Goal: Information Seeking & Learning: Learn about a topic

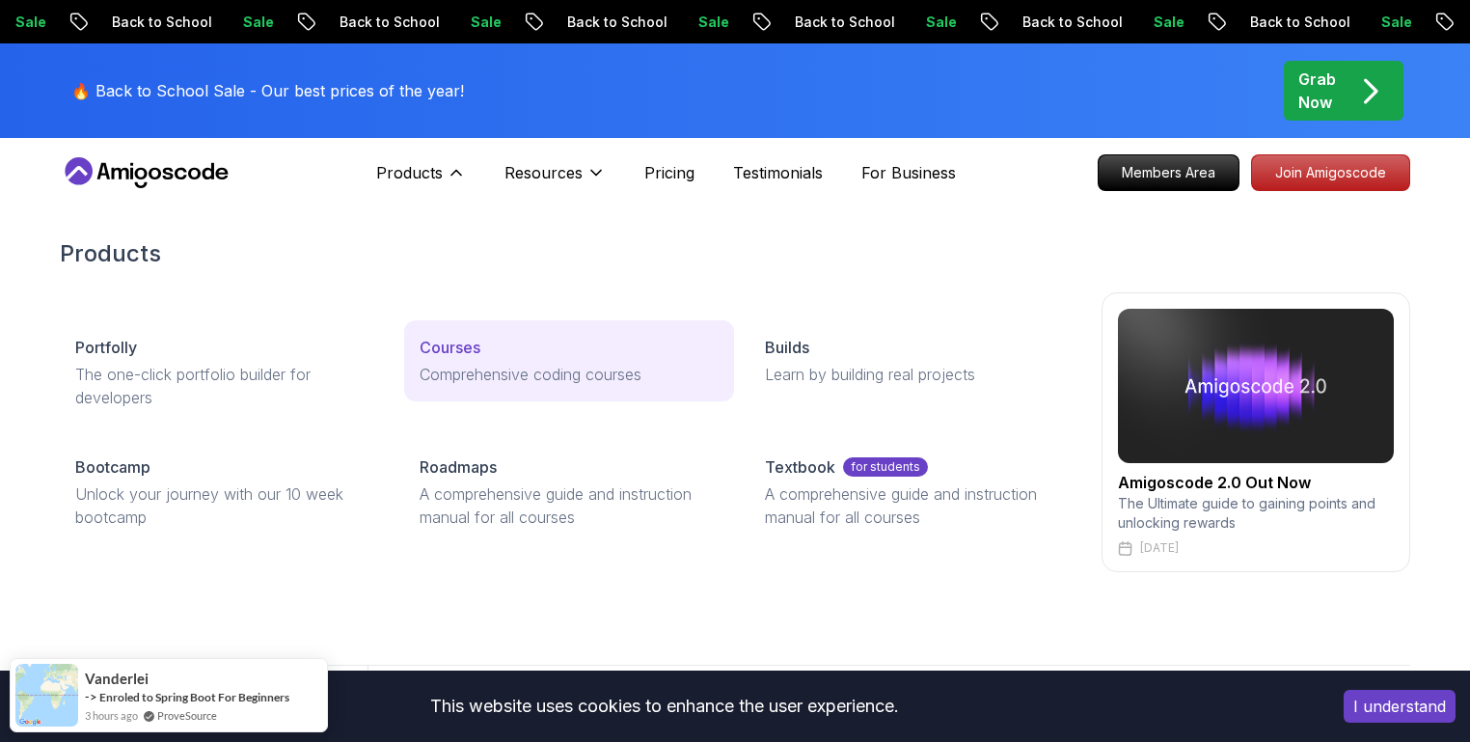
click at [537, 348] on div "Courses" at bounding box center [569, 347] width 298 height 23
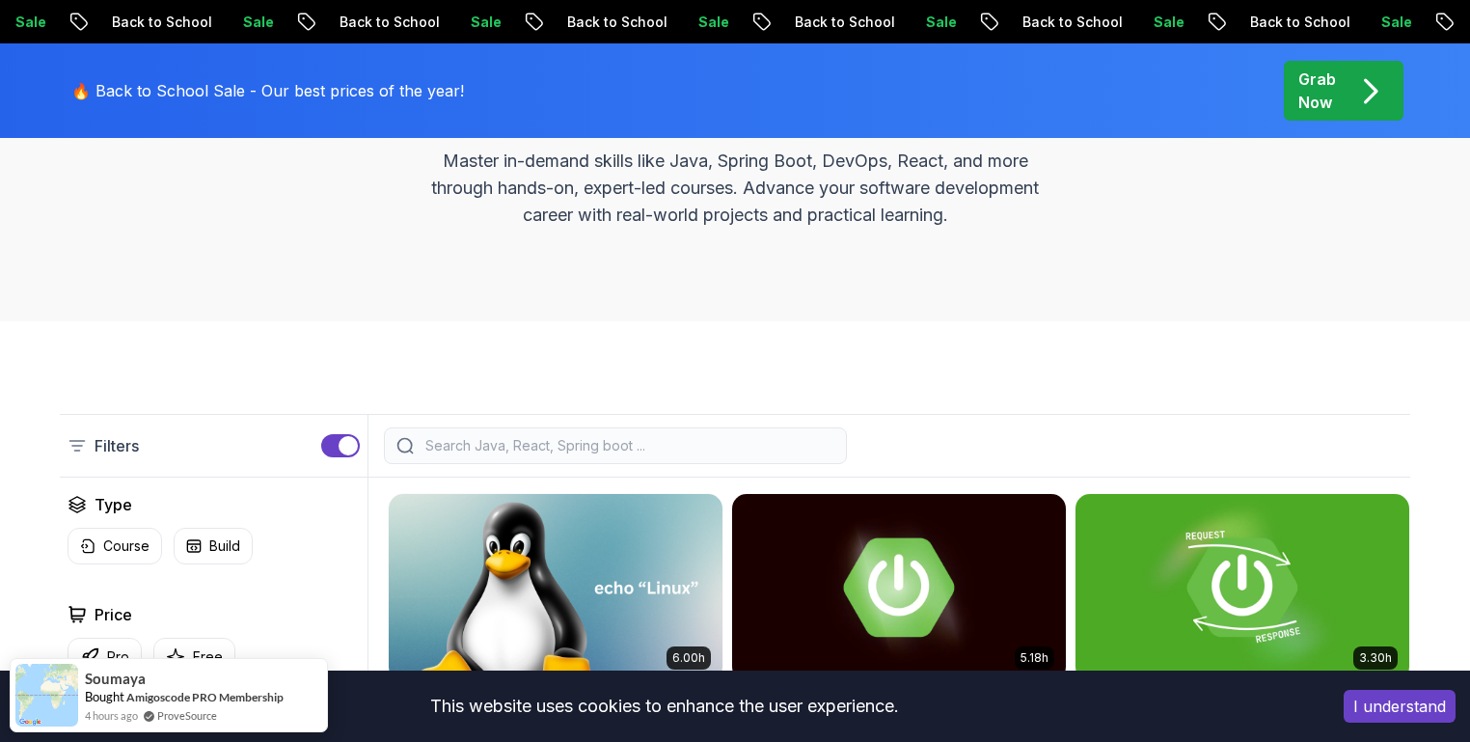
scroll to position [224, 0]
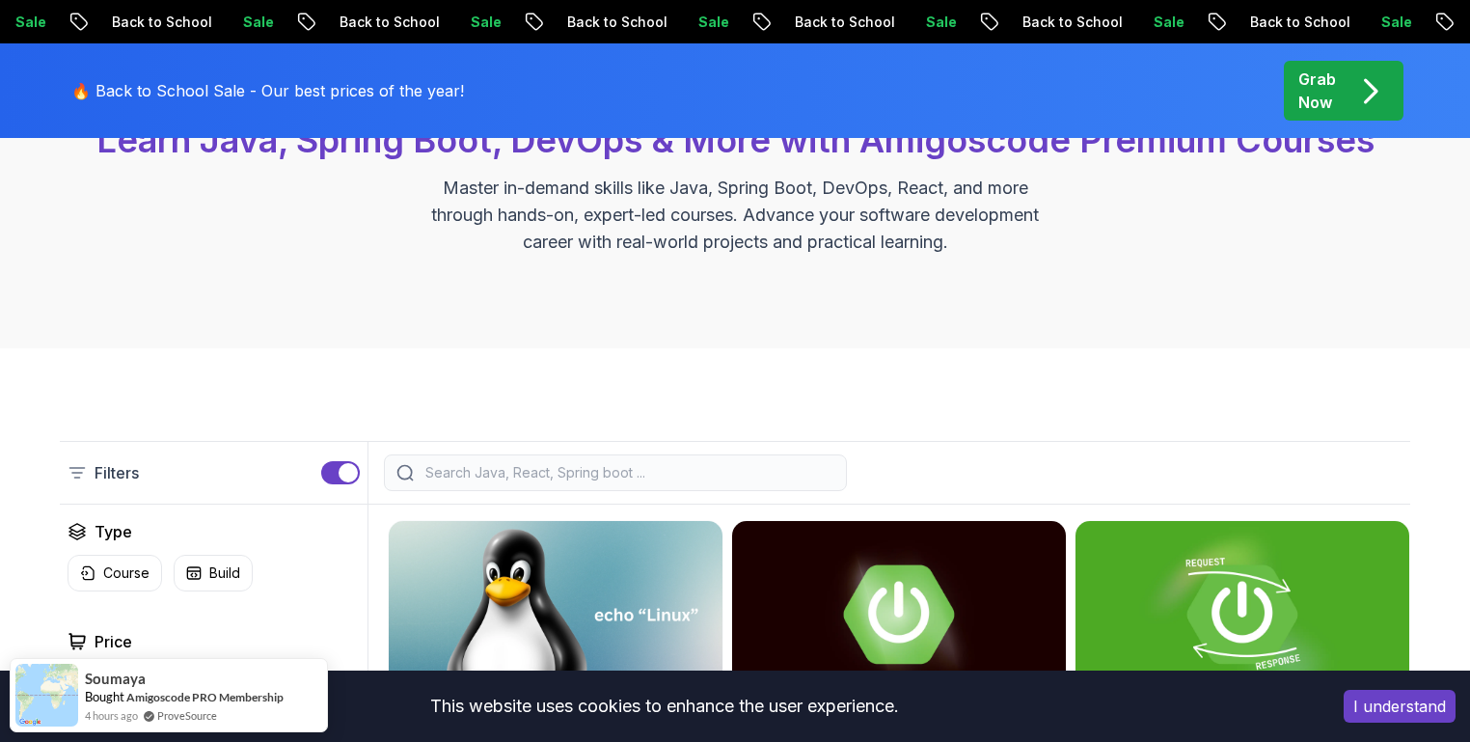
click at [605, 458] on div at bounding box center [615, 472] width 463 height 37
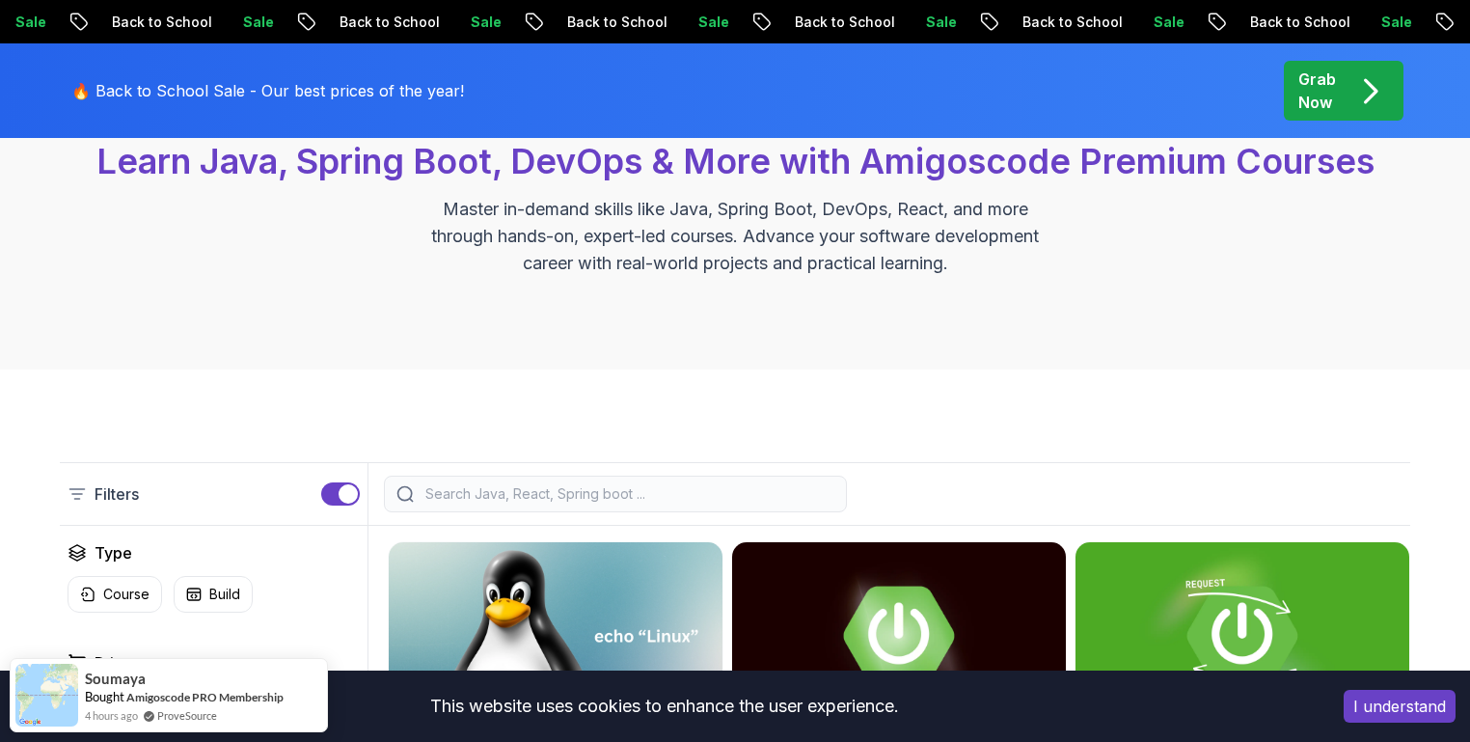
scroll to position [193, 0]
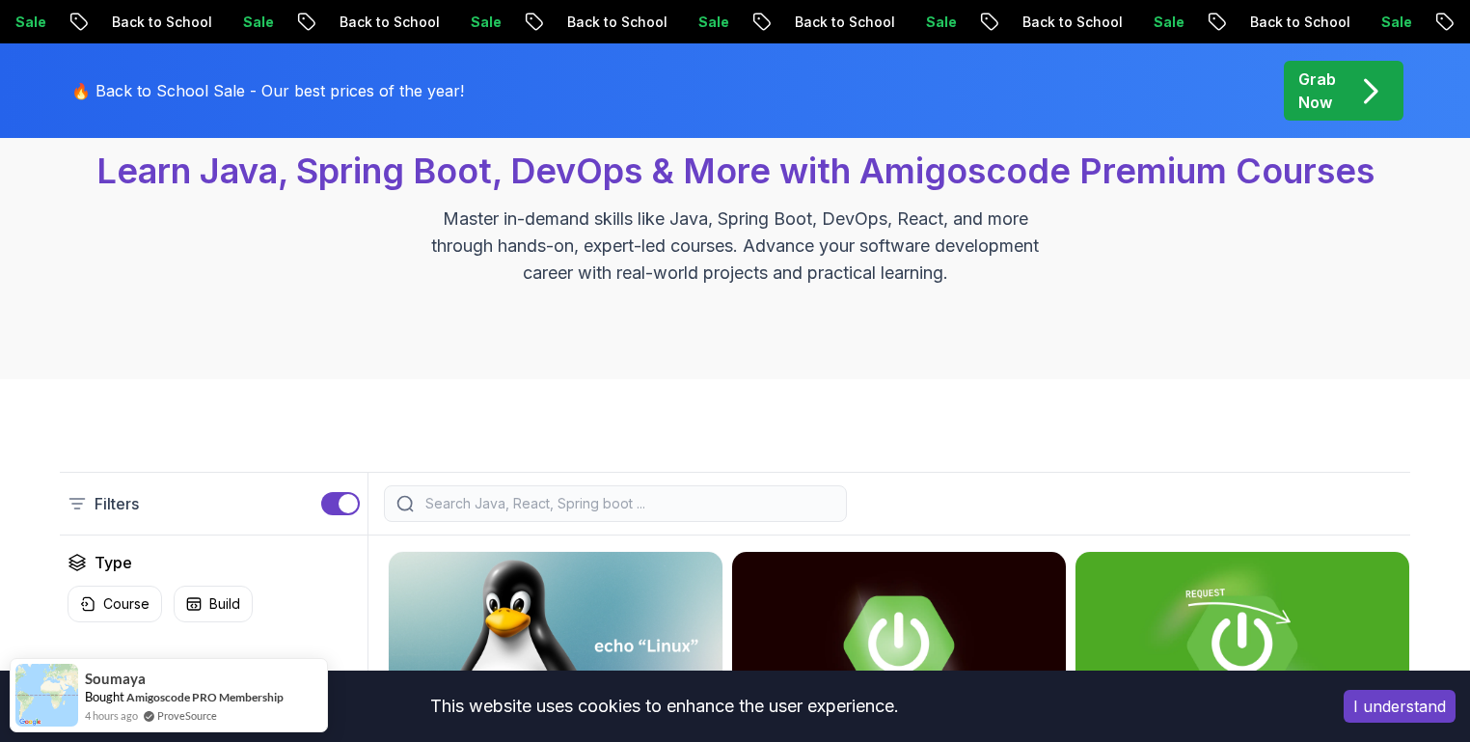
click at [873, 482] on div "Filters" at bounding box center [735, 504] width 1350 height 64
click at [782, 500] on input "search" at bounding box center [627, 503] width 413 height 19
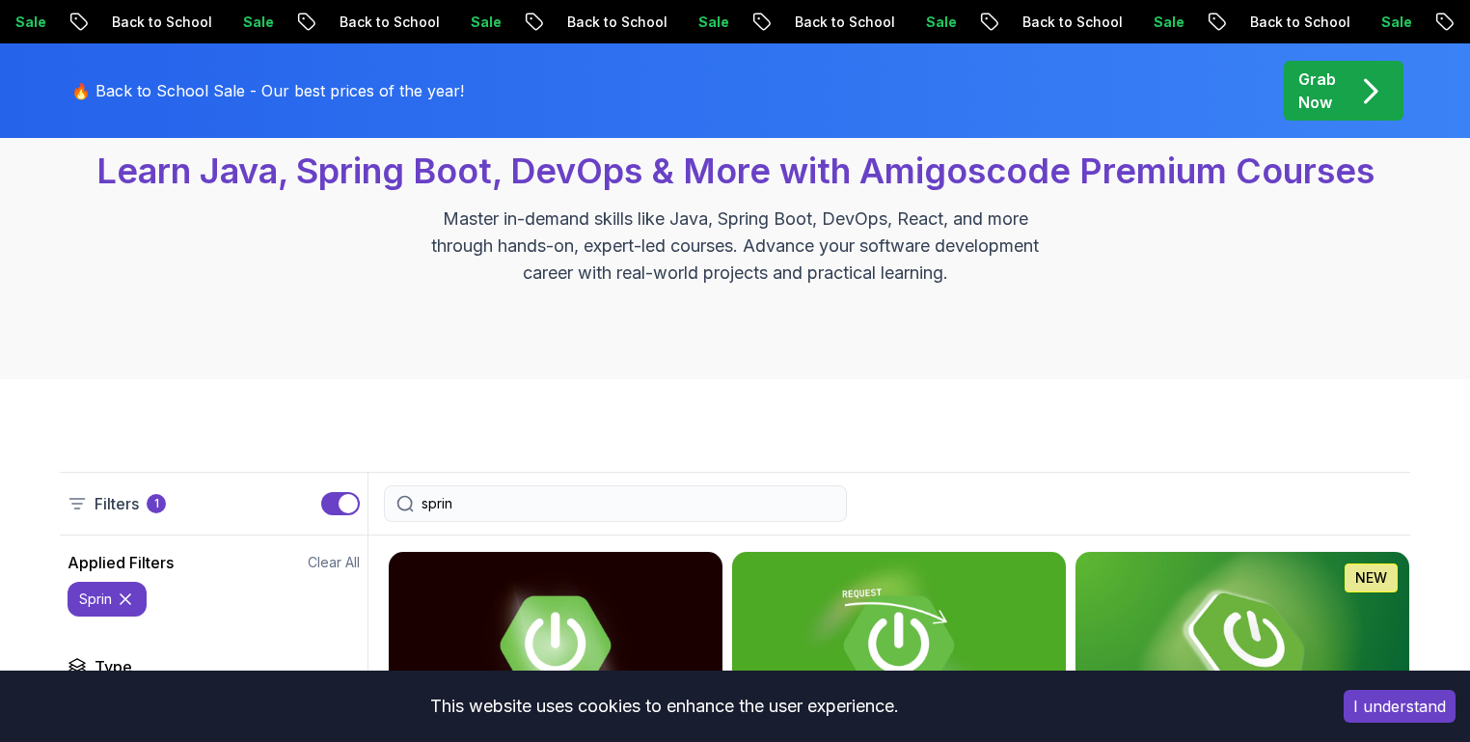
type input "spring"
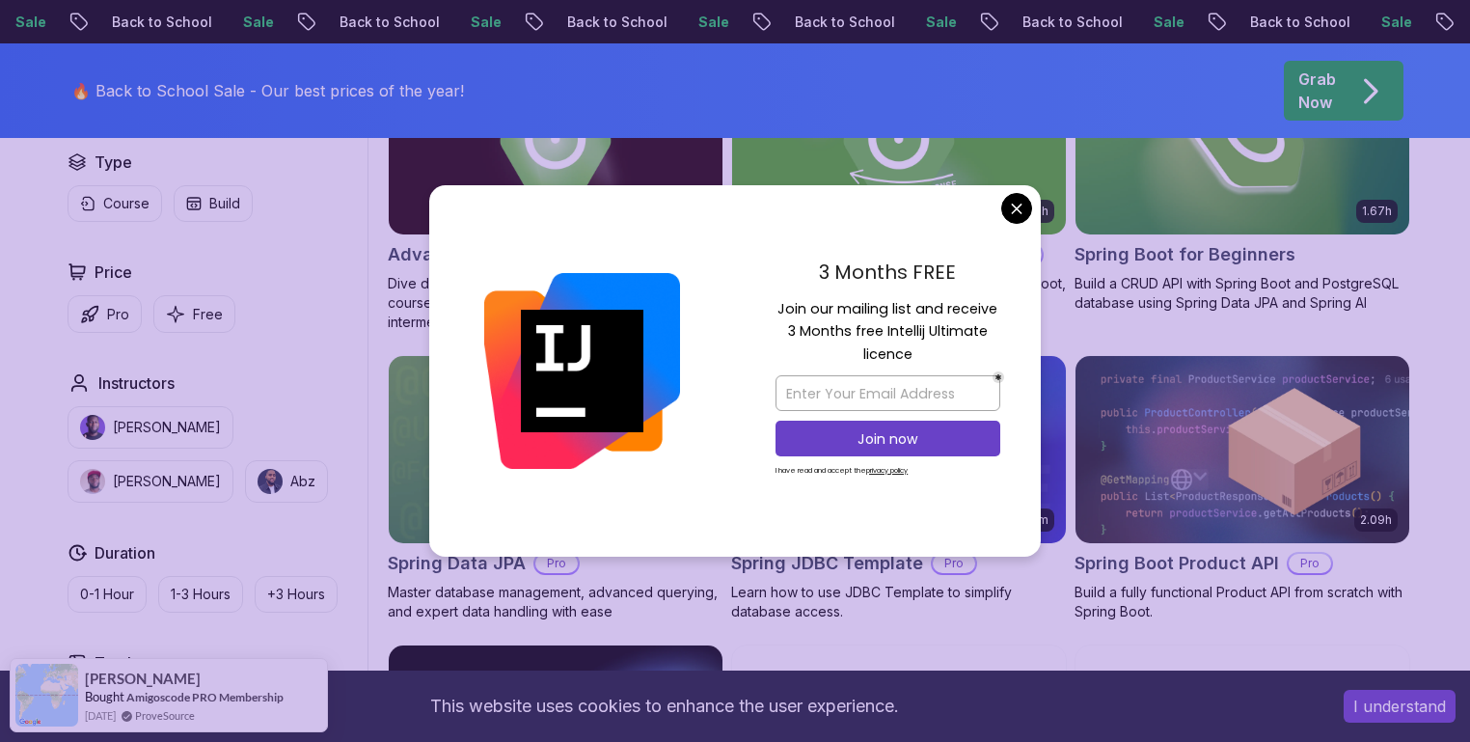
scroll to position [713, 0]
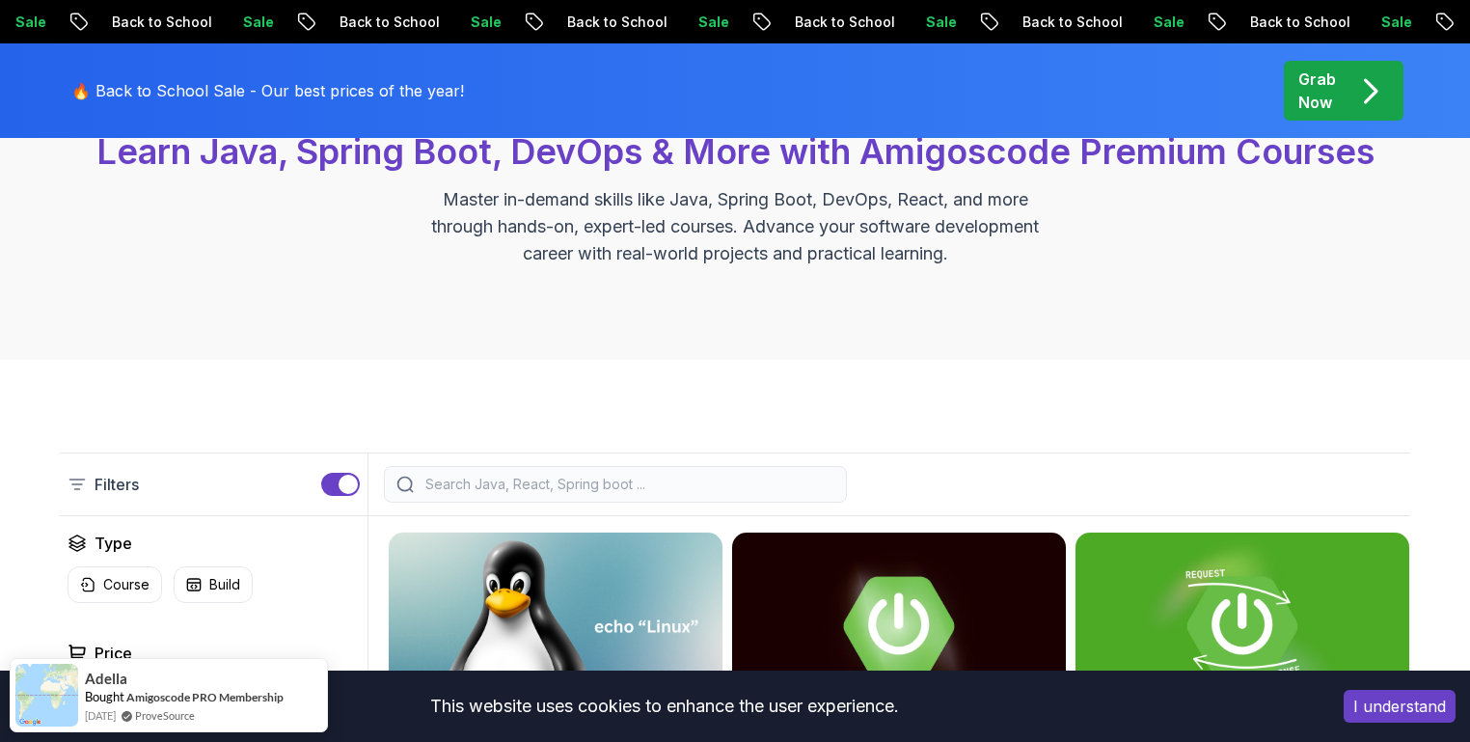
scroll to position [193, 0]
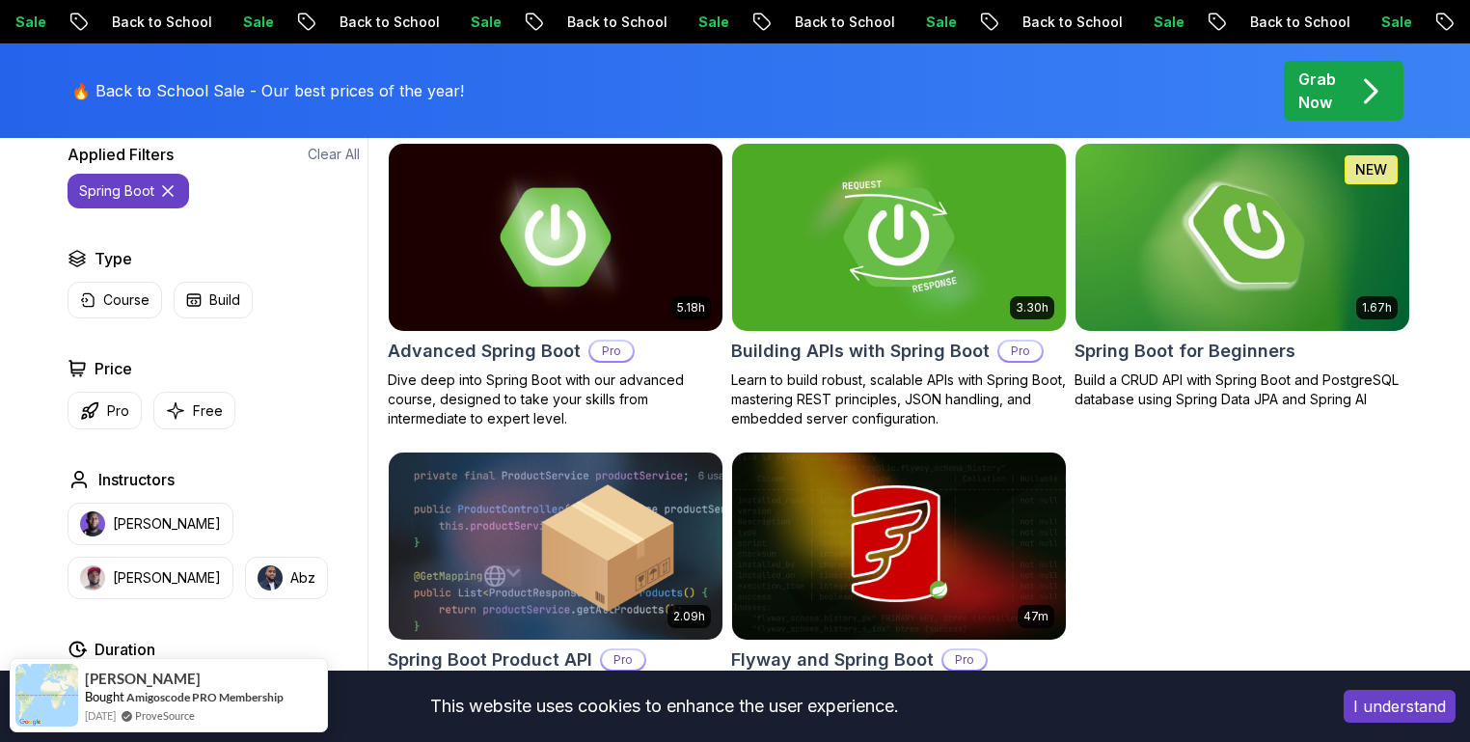
scroll to position [590, 0]
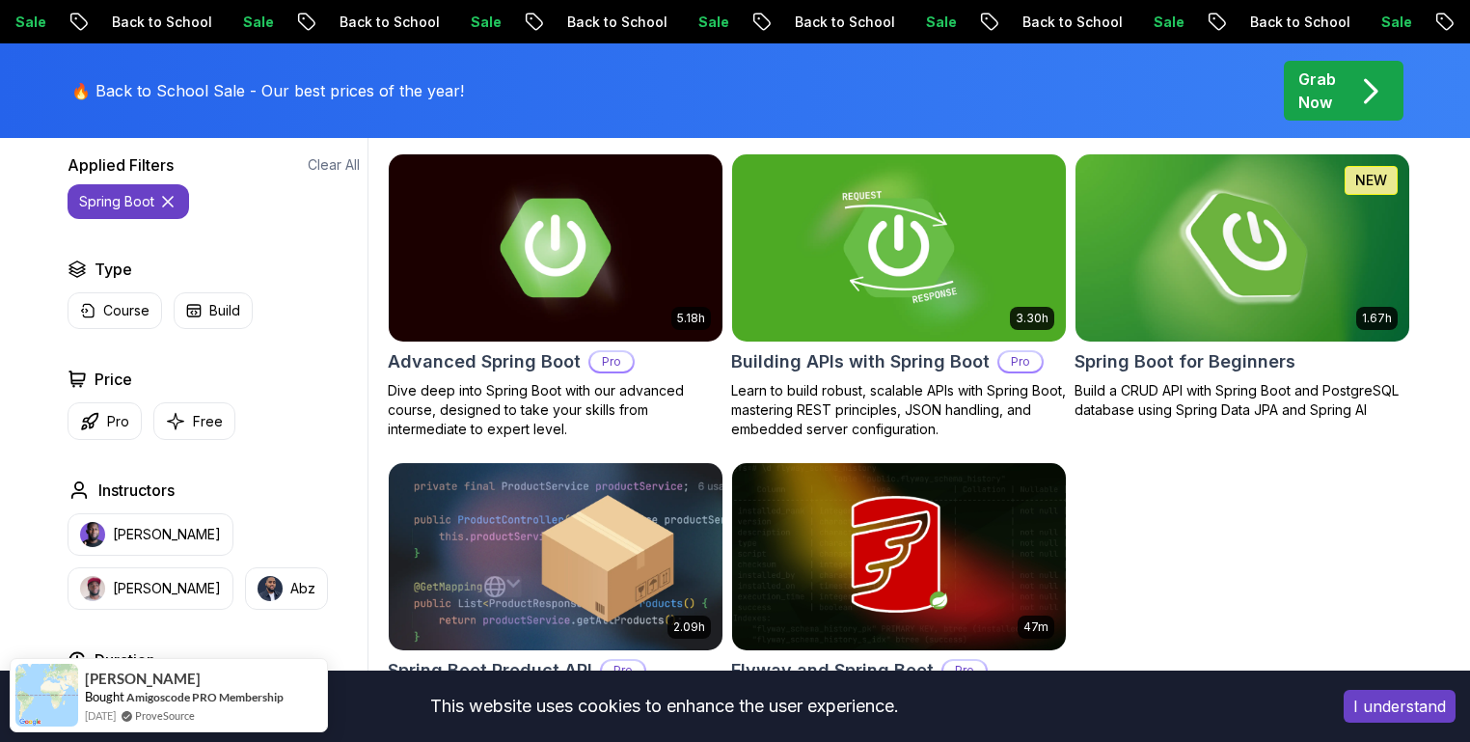
type input "spring boot"
click at [1233, 348] on h2 "Spring Boot for Beginners" at bounding box center [1184, 361] width 221 height 27
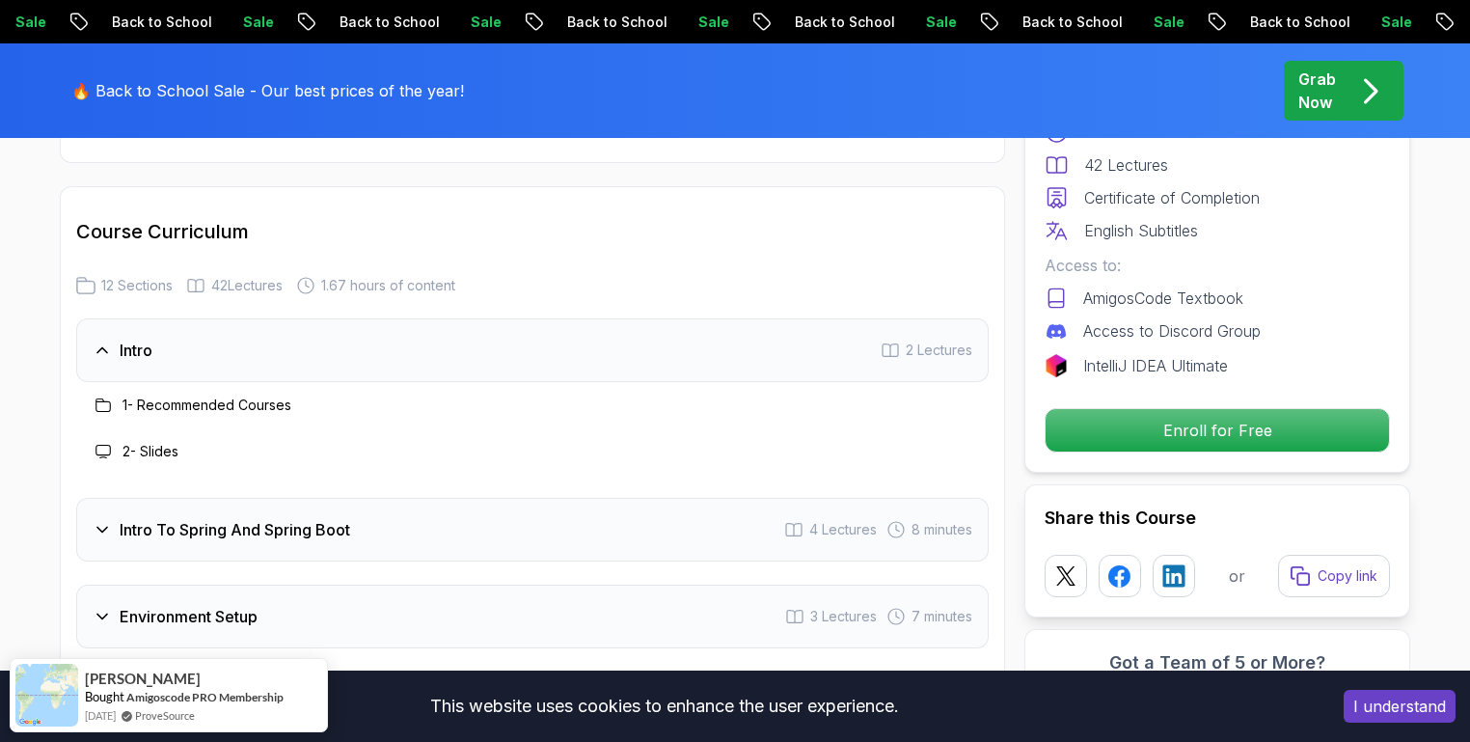
scroll to position [2369, 0]
click at [253, 381] on div "1 - Recommended Courses" at bounding box center [532, 404] width 912 height 46
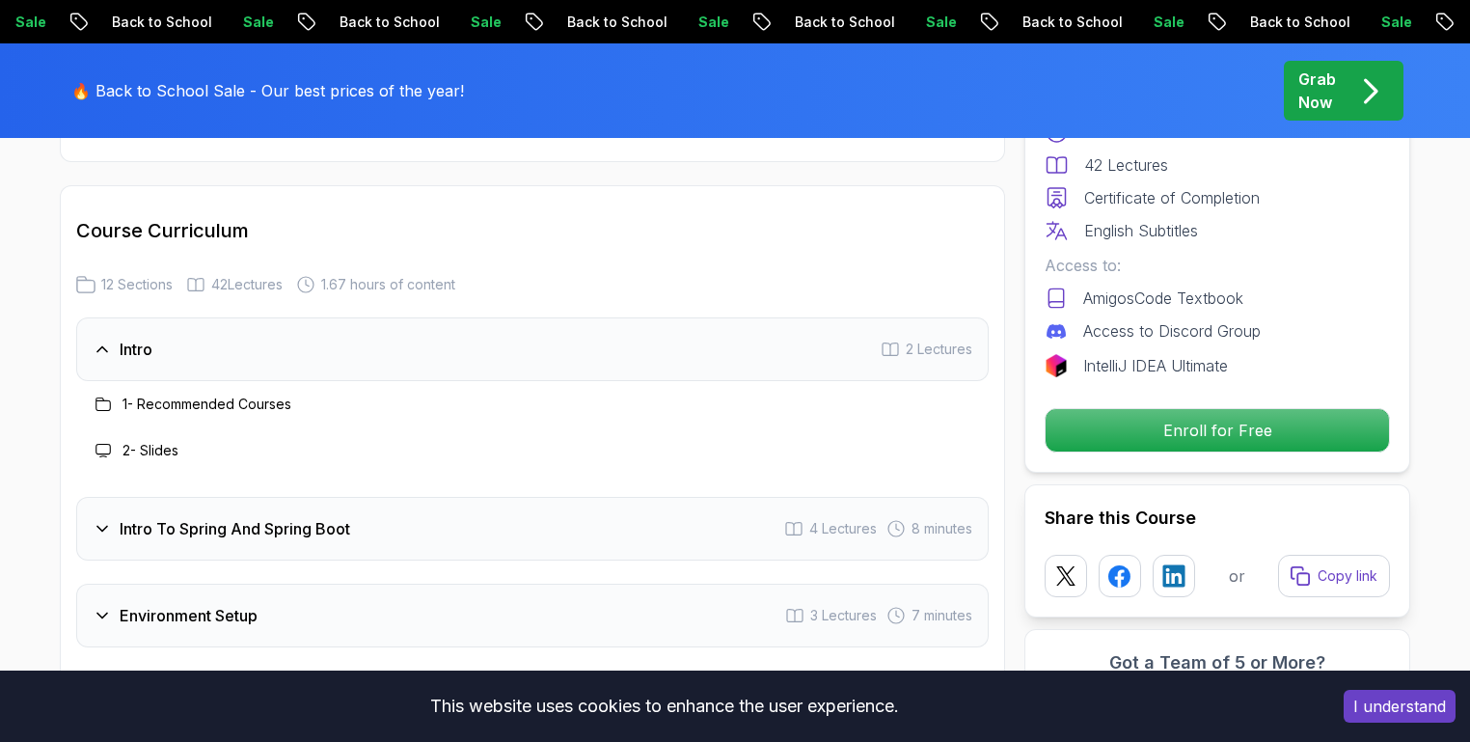
click at [253, 394] on h3 "1 - Recommended Courses" at bounding box center [206, 403] width 169 height 19
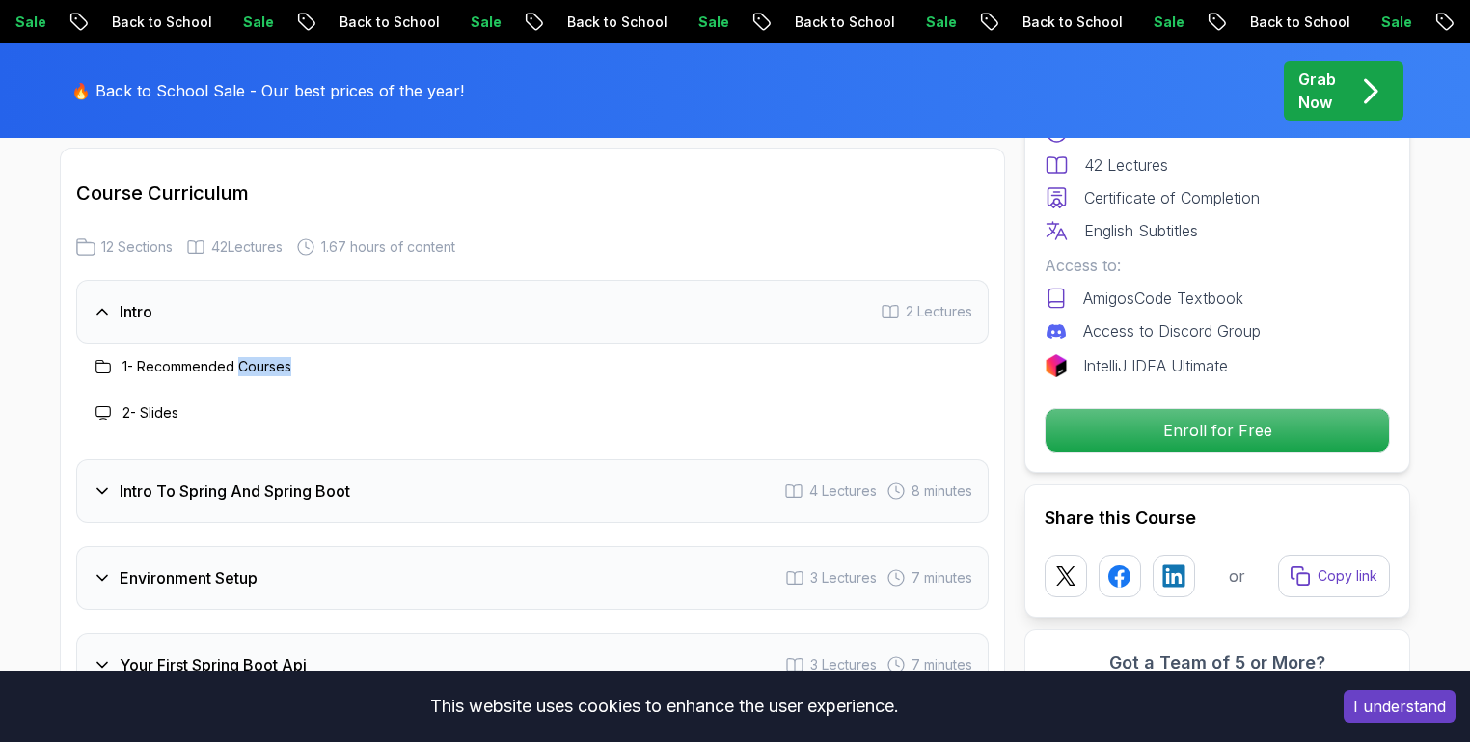
scroll to position [2415, 0]
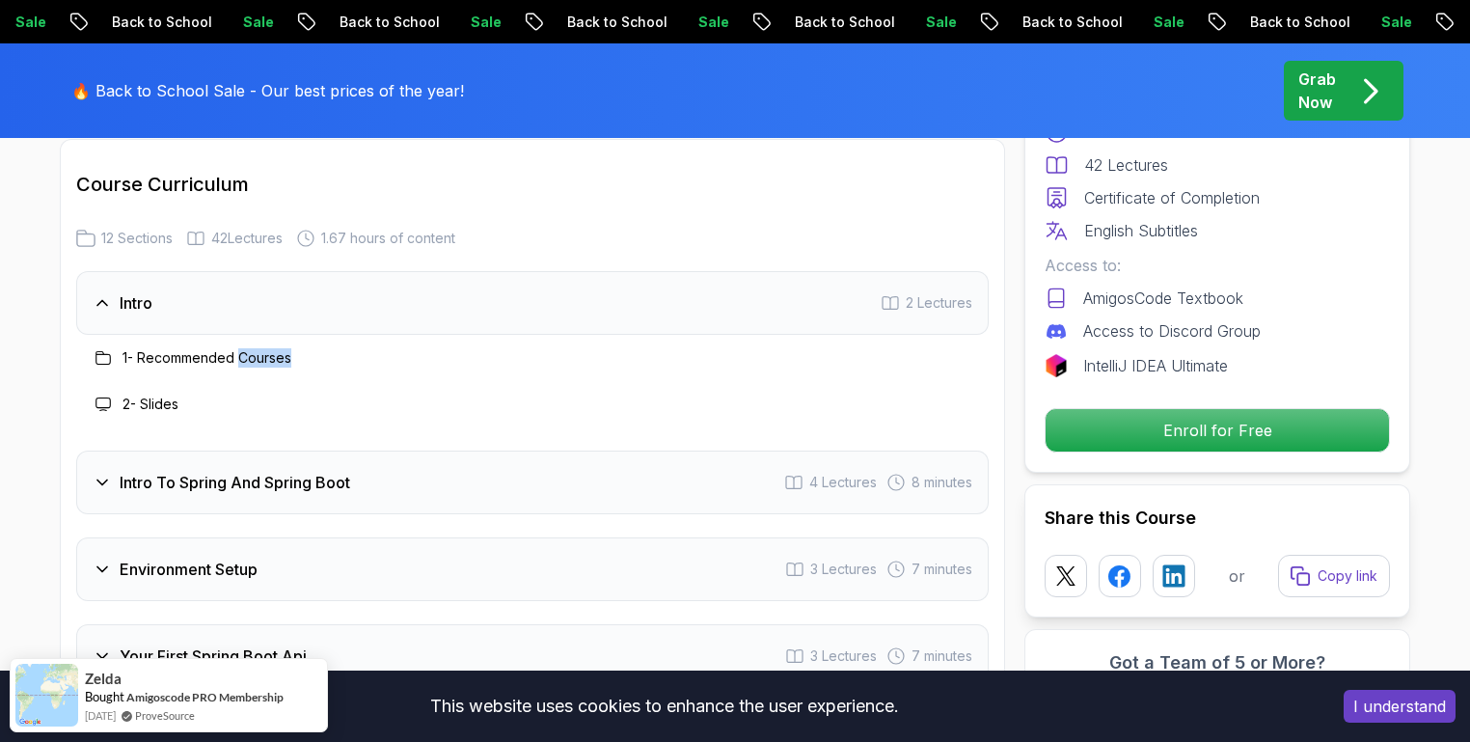
click at [343, 471] on h3 "Intro To Spring And Spring Boot" at bounding box center [235, 482] width 230 height 23
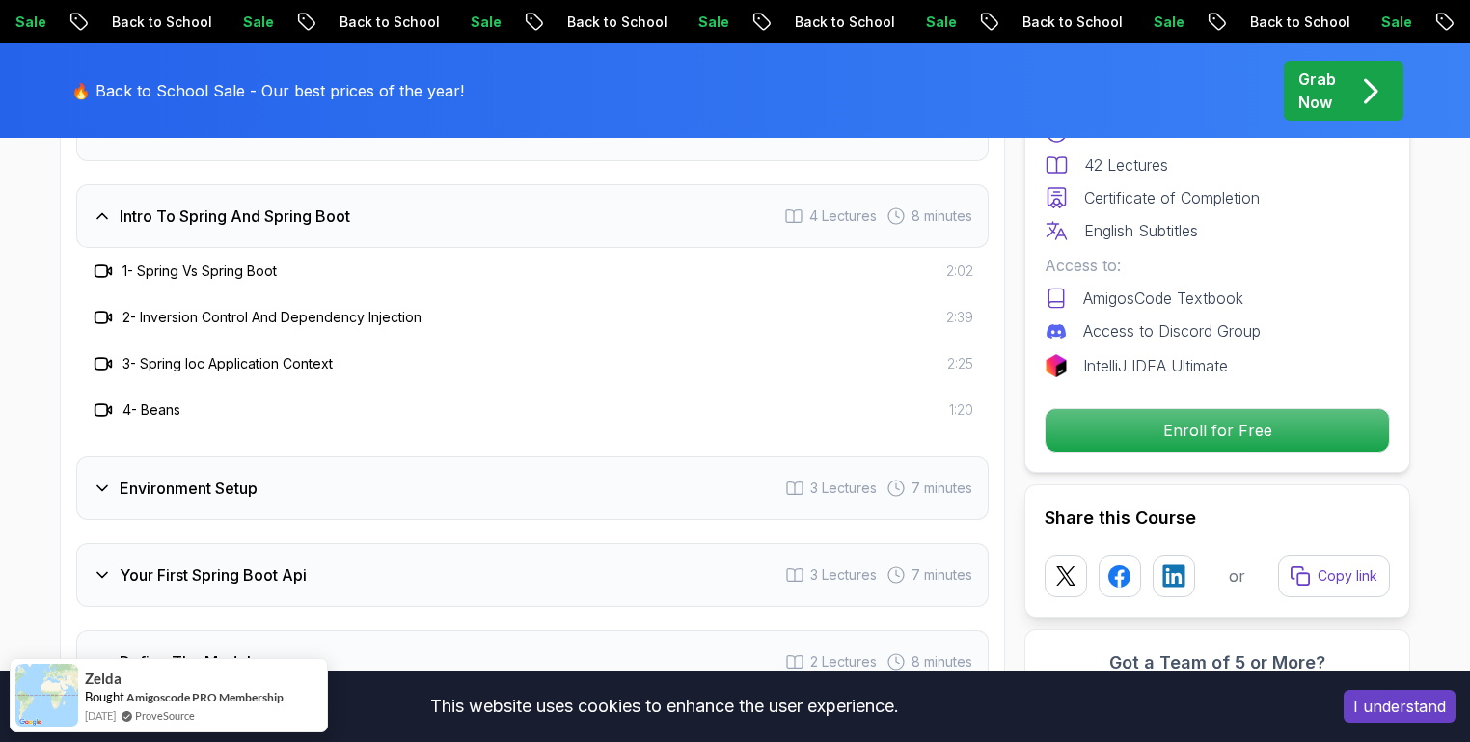
scroll to position [2603, 0]
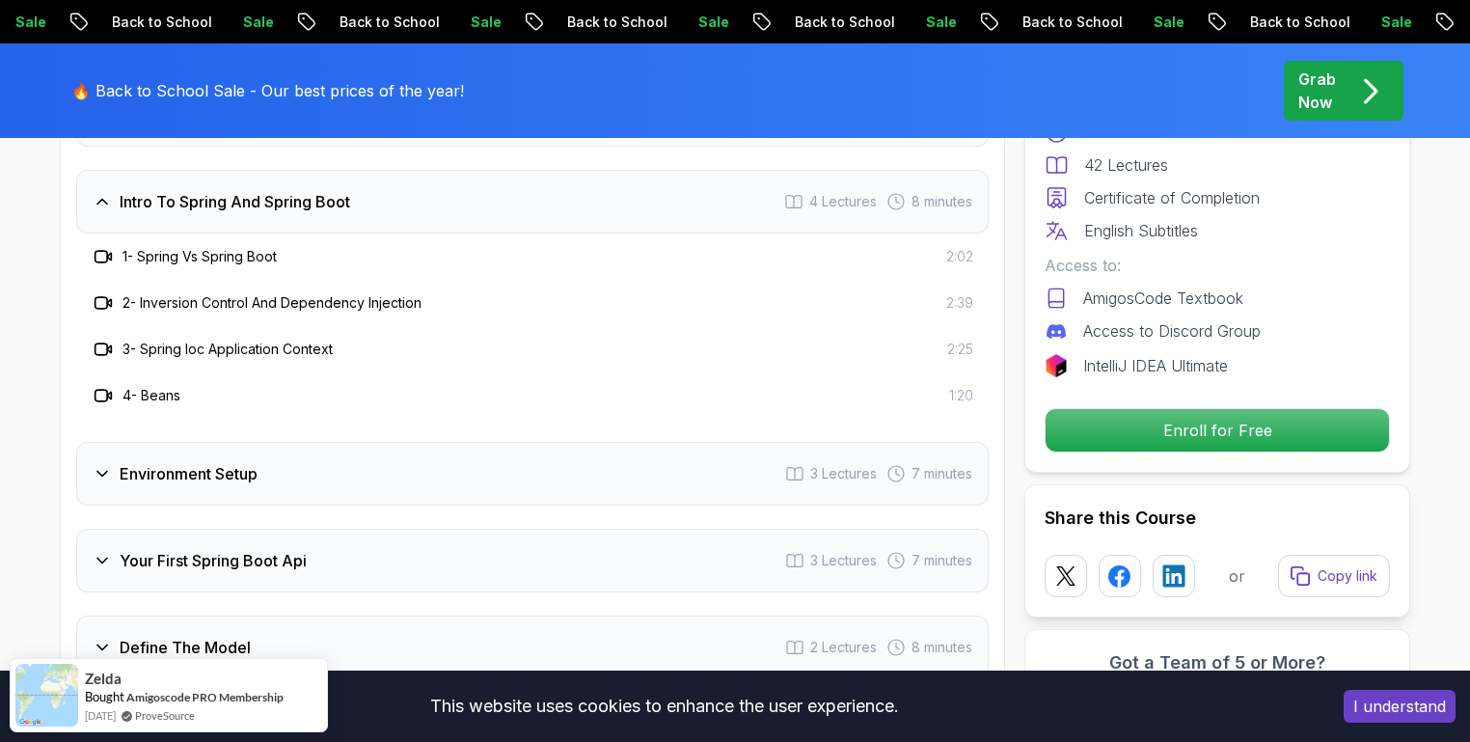
click at [297, 442] on div "Environment Setup 3 Lectures 7 minutes" at bounding box center [532, 474] width 912 height 64
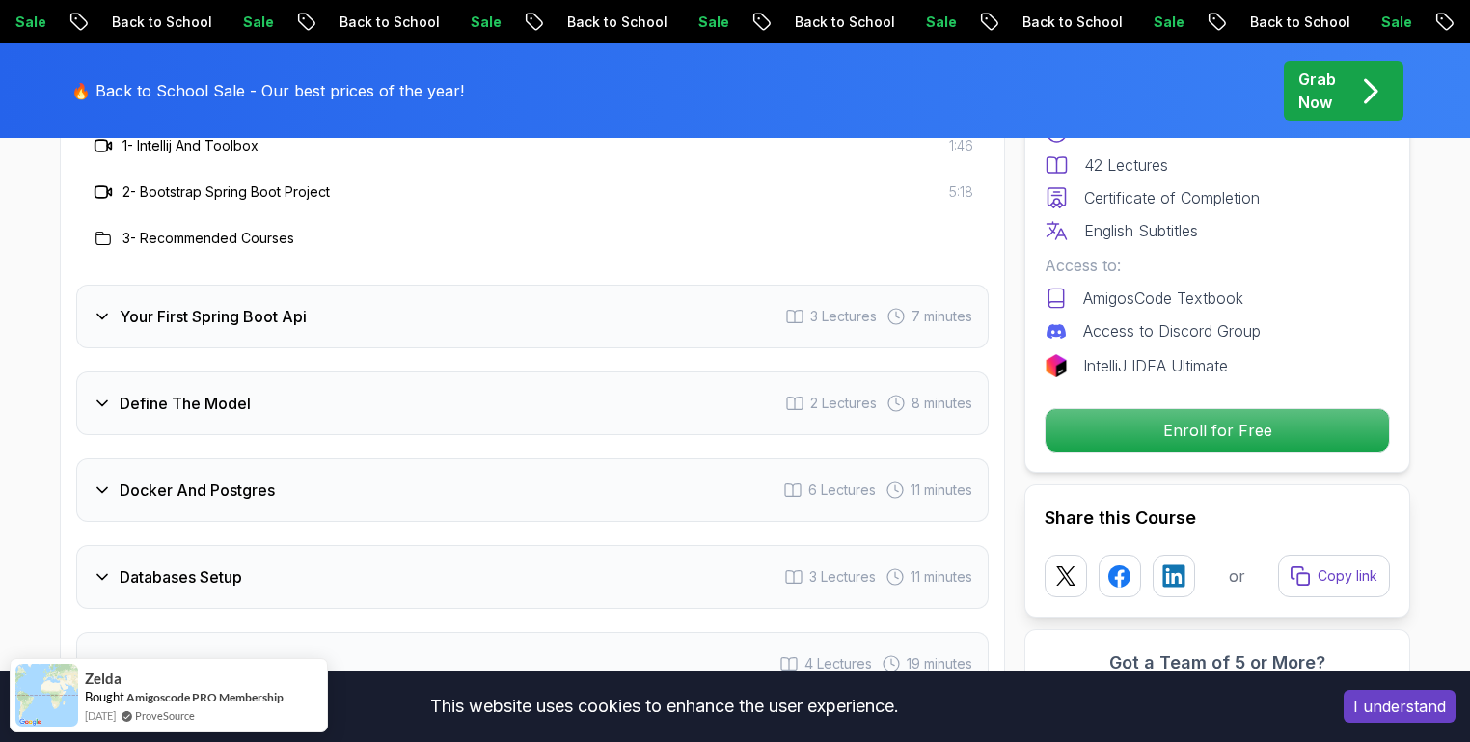
scroll to position [2802, 0]
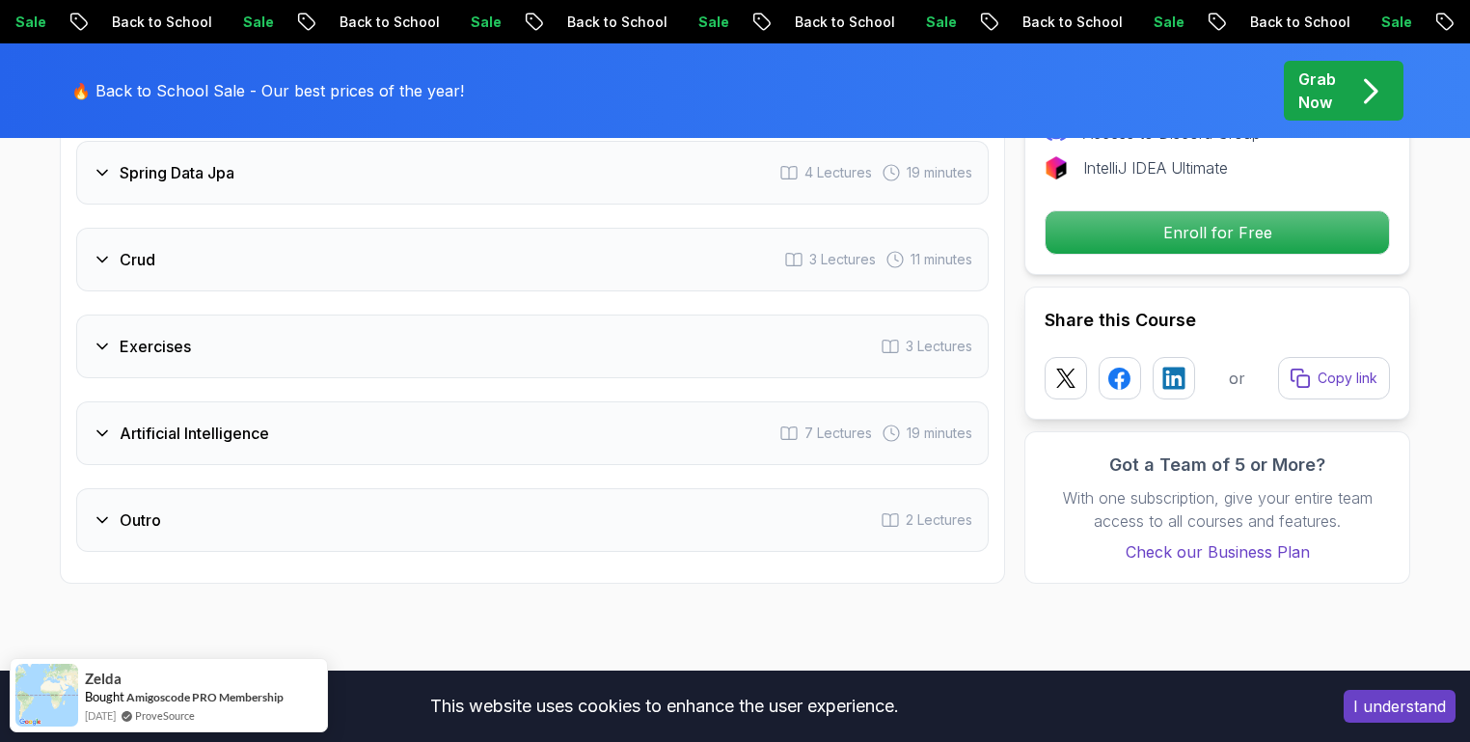
click at [241, 401] on div "Artificial Intelligence 7 Lectures 19 minutes" at bounding box center [532, 433] width 912 height 64
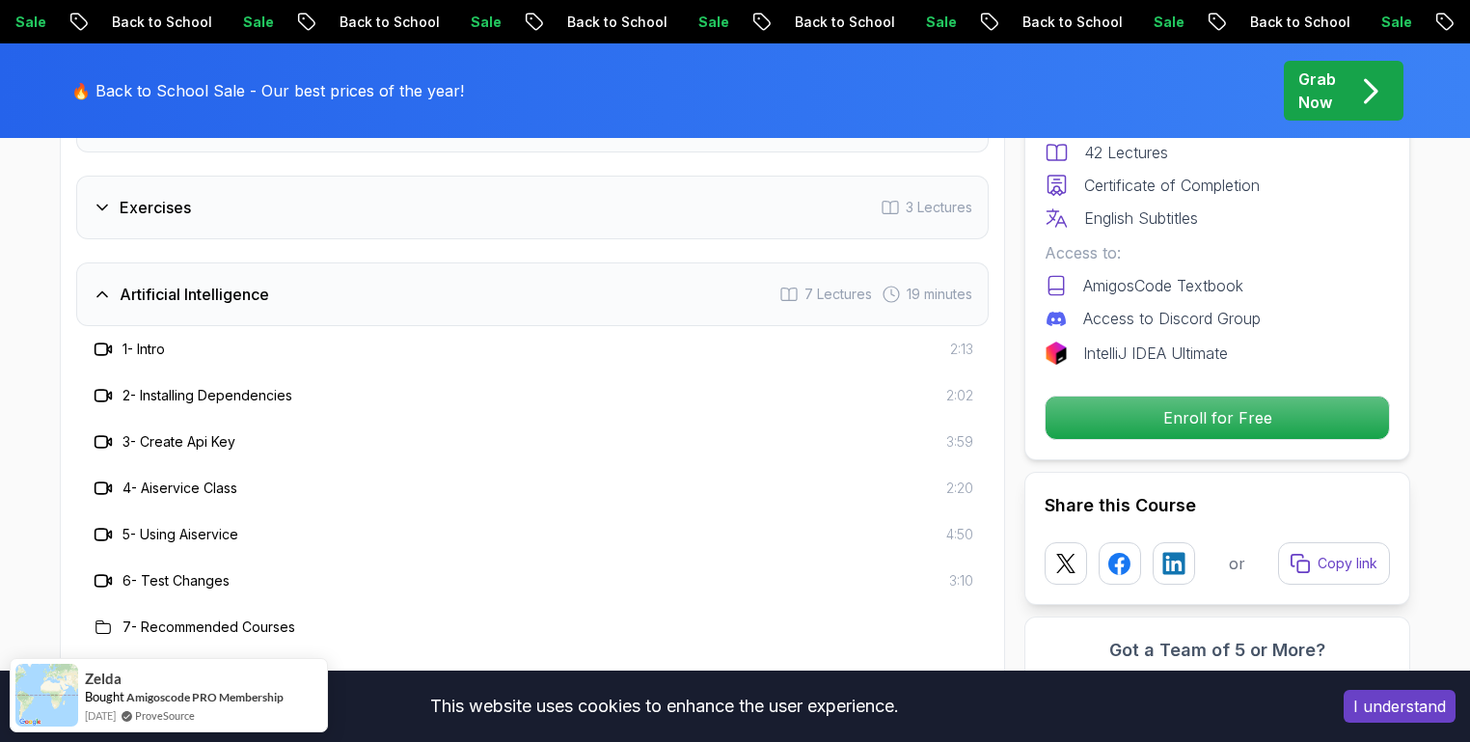
scroll to position [3153, 0]
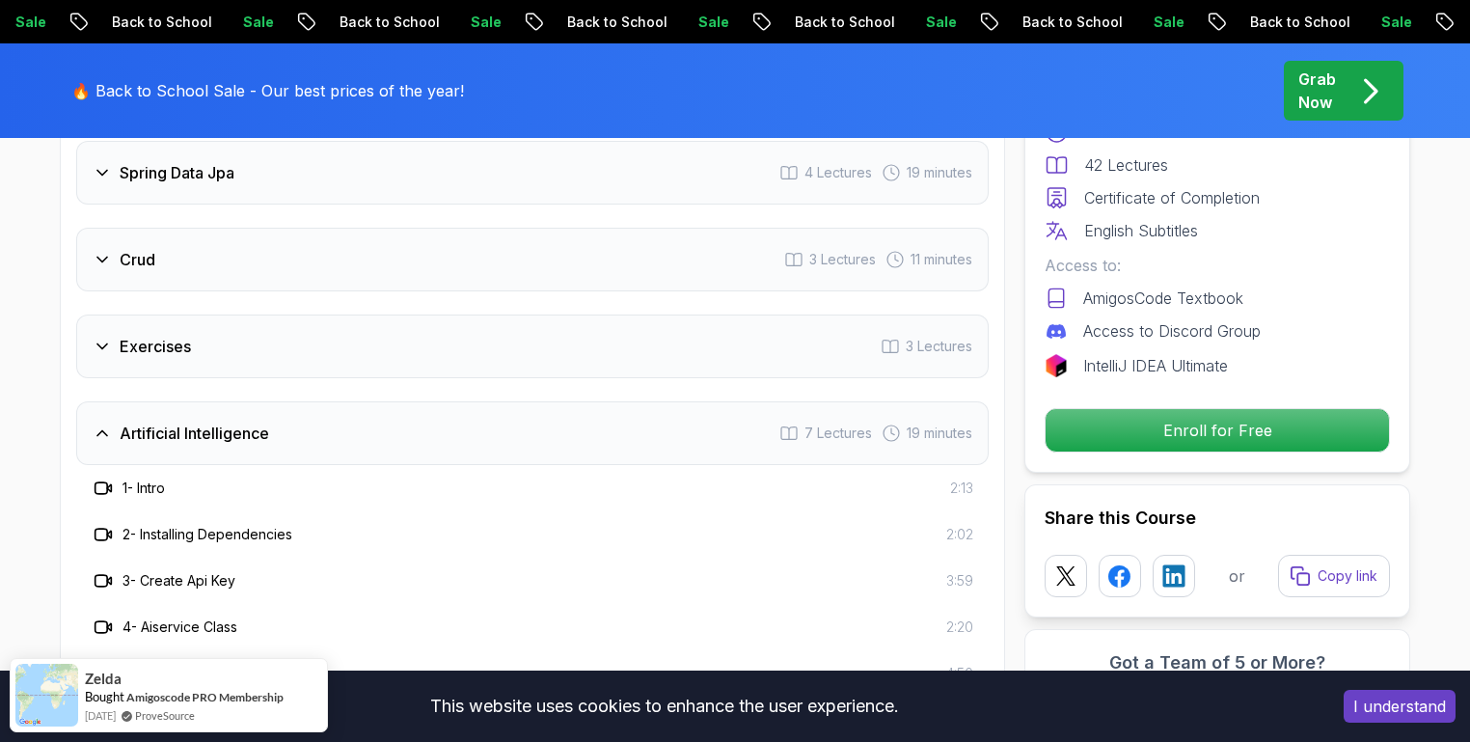
click at [241, 401] on div "Artificial Intelligence 7 Lectures 19 minutes" at bounding box center [532, 433] width 912 height 64
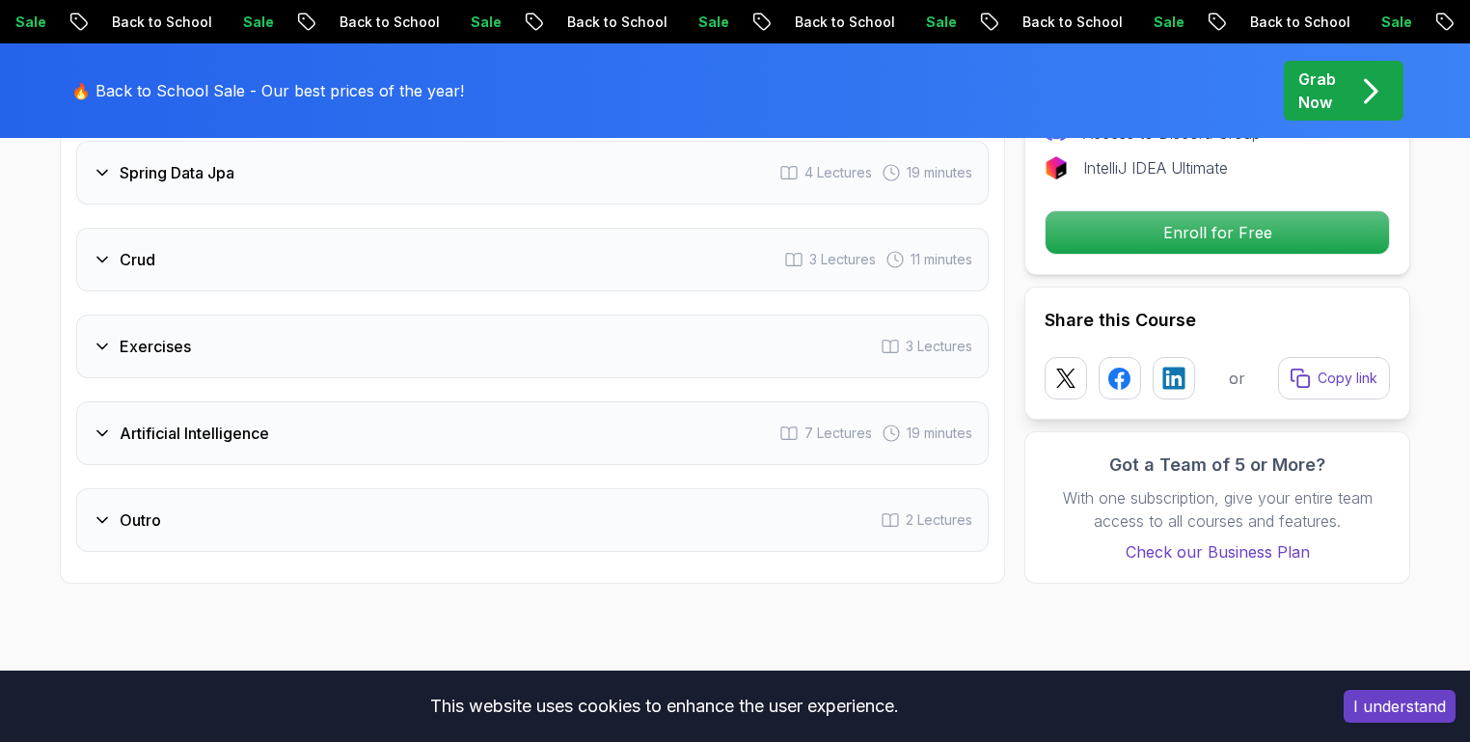
click at [198, 495] on div "Outro 2 Lectures" at bounding box center [532, 520] width 912 height 64
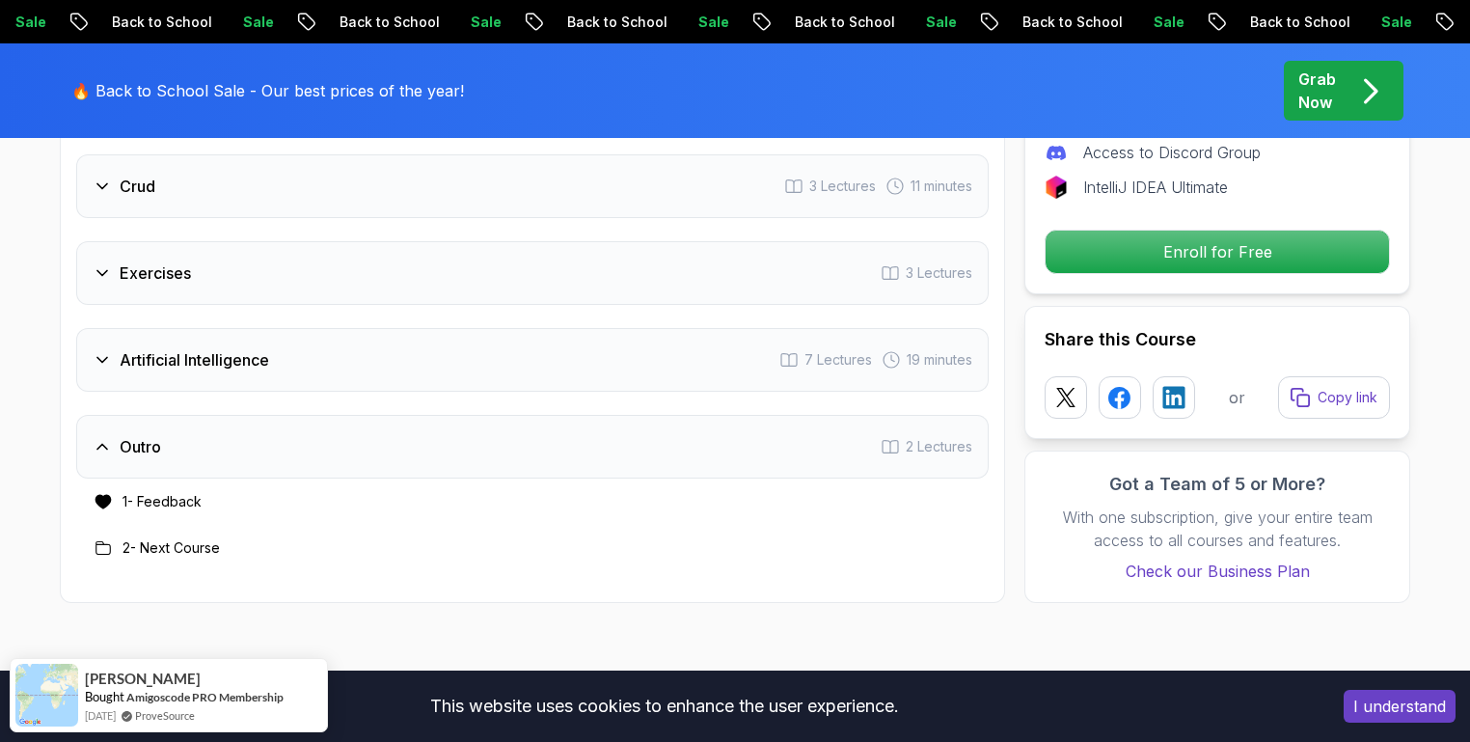
scroll to position [3228, 0]
click at [127, 536] on h3 "2 - Next Course" at bounding box center [170, 545] width 97 height 19
click at [138, 536] on h3 "2 - Next Course" at bounding box center [170, 545] width 97 height 19
click at [519, 413] on div "Outro 2 Lectures" at bounding box center [532, 445] width 912 height 64
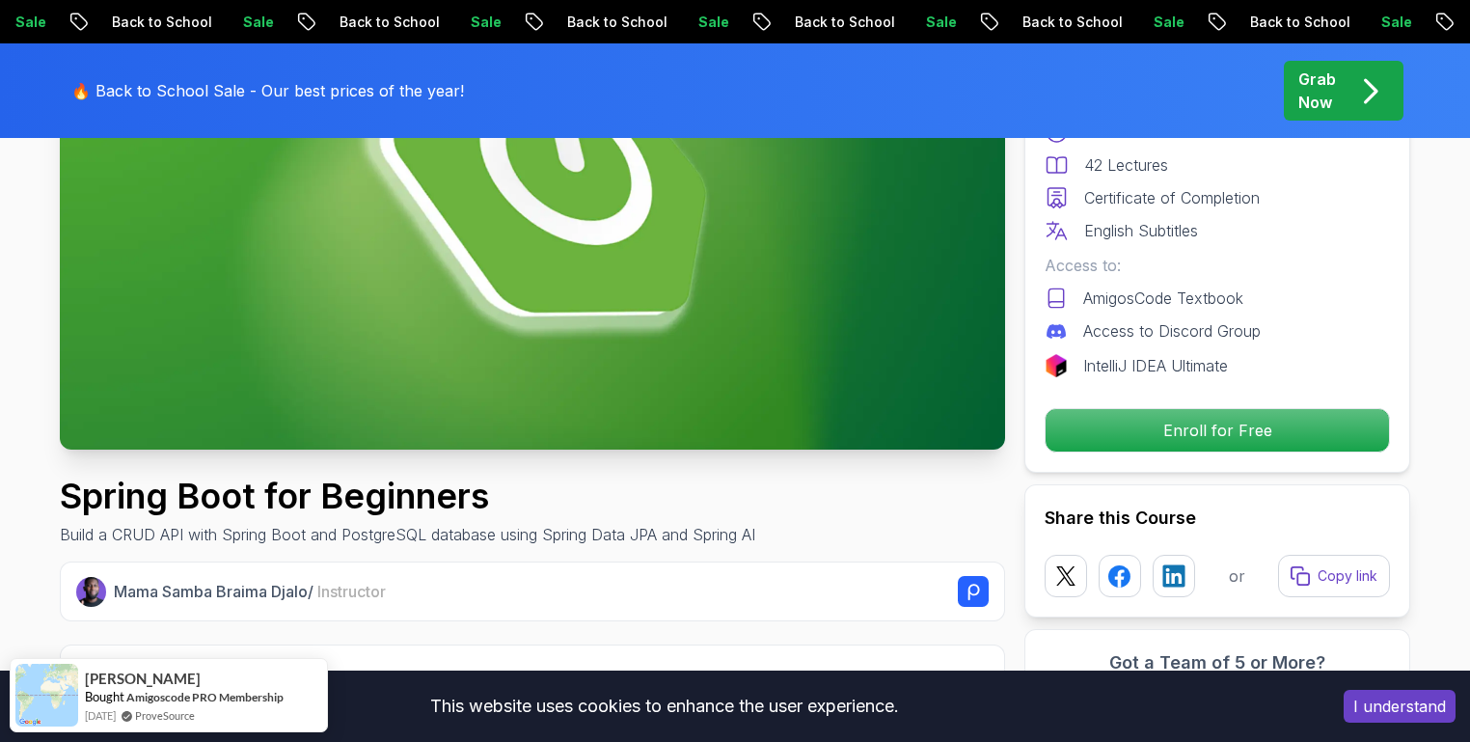
scroll to position [0, 0]
